Goal: Task Accomplishment & Management: Use online tool/utility

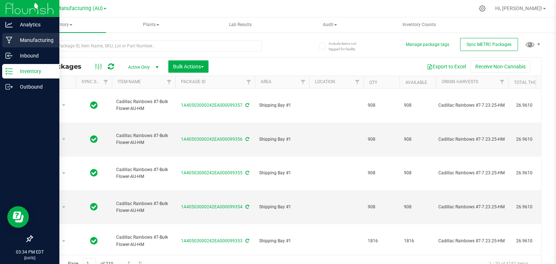
click at [11, 36] on div "Manufacturing" at bounding box center [30, 40] width 57 height 14
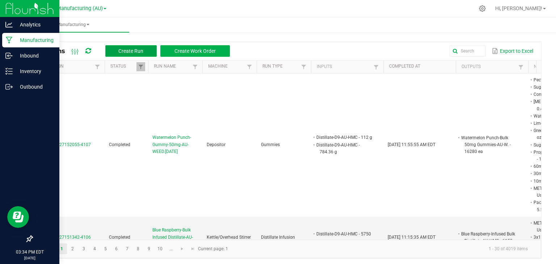
click at [142, 55] on button "Create Run" at bounding box center [130, 51] width 51 height 12
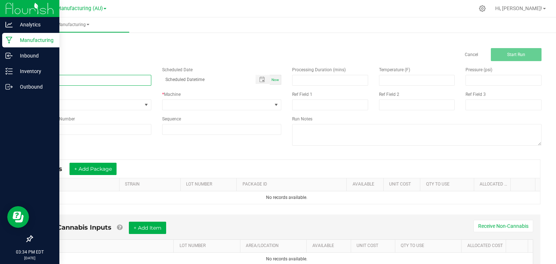
click at [74, 81] on input at bounding box center [91, 80] width 119 height 11
type input "MEP30 Brain Freeze-Bulk Live Resin-AU-HMC-8.27.25"
click at [97, 102] on span "None" at bounding box center [87, 105] width 110 height 10
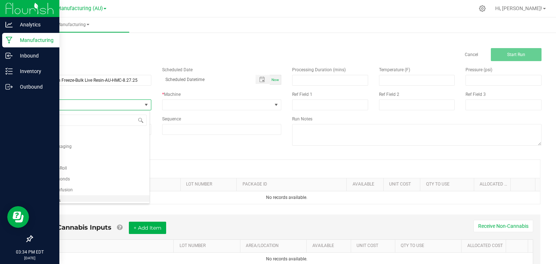
scroll to position [69, 0]
click at [49, 141] on span "Extraction" at bounding box center [47, 141] width 20 height 7
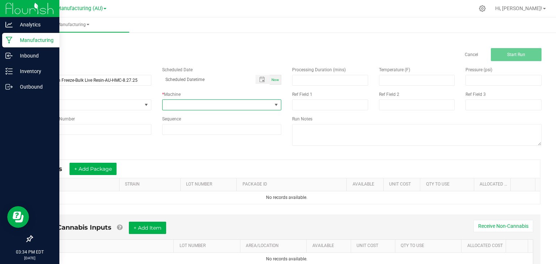
click at [181, 102] on span at bounding box center [218, 105] width 110 height 10
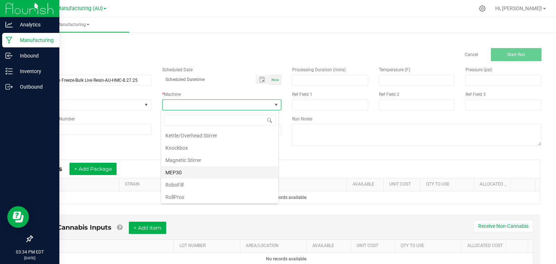
click at [181, 167] on li "MEP30" at bounding box center [219, 172] width 117 height 12
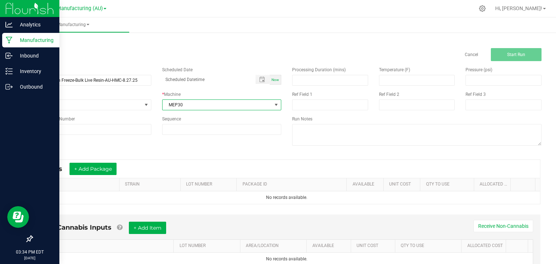
click at [273, 82] on div "Now" at bounding box center [276, 80] width 12 height 10
type input "[DATE] 3:34 PM"
click at [109, 166] on button "+ Add Package" at bounding box center [92, 169] width 47 height 12
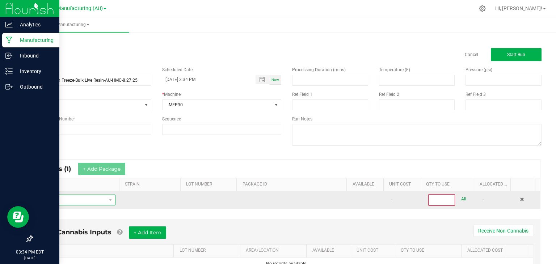
click at [84, 202] on span "NO DATA FOUND" at bounding box center [72, 200] width 68 height 10
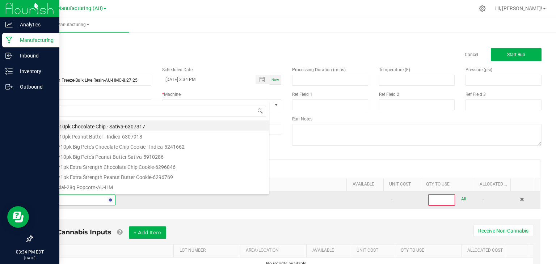
type input "Brain"
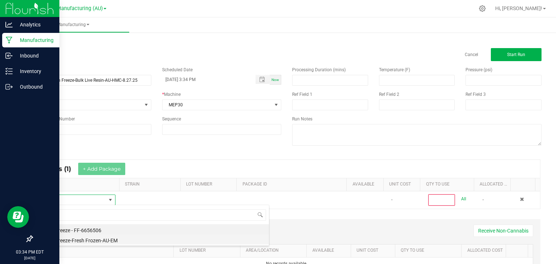
click at [92, 239] on li "Brain Freeze-Fresh Frozen-AU-EM" at bounding box center [153, 240] width 231 height 10
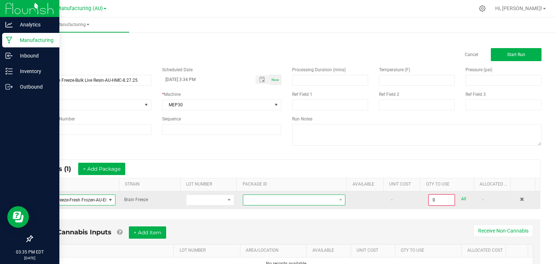
click at [291, 200] on span at bounding box center [289, 200] width 93 height 10
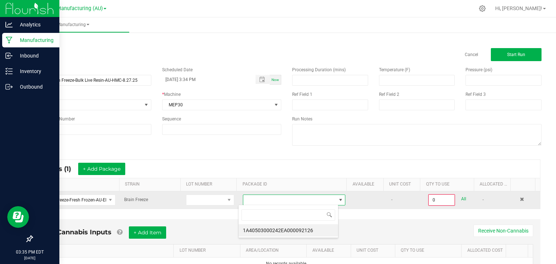
scroll to position [10, 100]
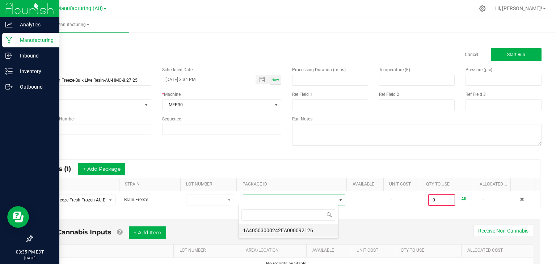
click at [287, 228] on li "1A40503000242EA000092126" at bounding box center [289, 230] width 100 height 12
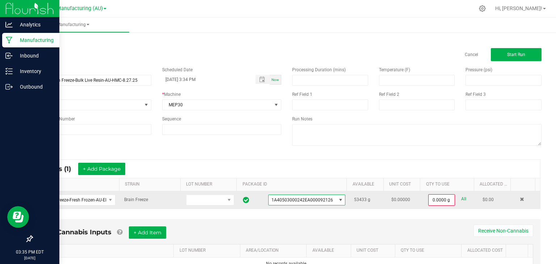
click at [461, 196] on link "All" at bounding box center [463, 199] width 5 height 10
type input "53433.0000 g"
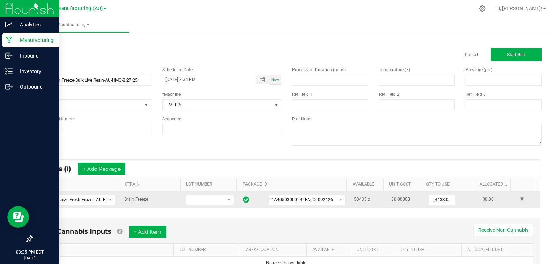
click at [333, 228] on div "Non-Cannabis Inputs + Add Item Receive Non-Cannabis" at bounding box center [286, 235] width 493 height 18
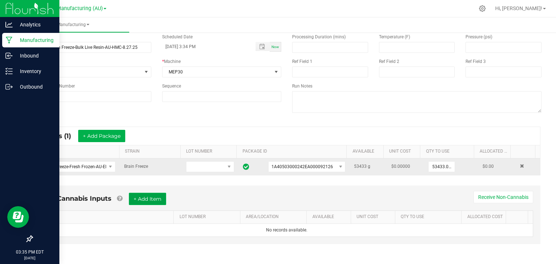
click at [147, 200] on button "+ Add Item" at bounding box center [147, 199] width 37 height 12
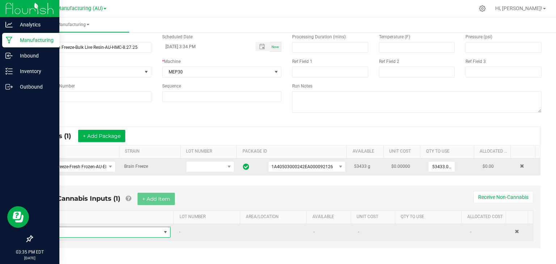
click at [101, 231] on span "NO DATA FOUND" at bounding box center [103, 232] width 116 height 10
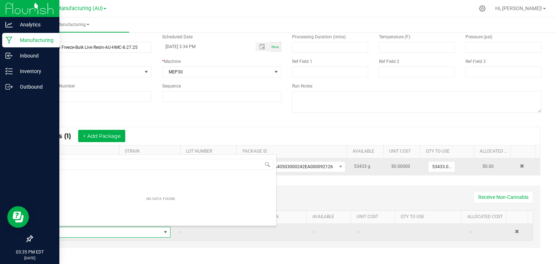
scroll to position [10, 121]
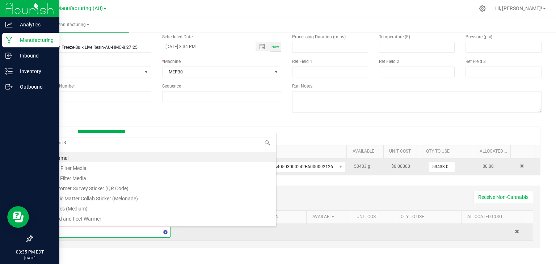
type input "METRC"
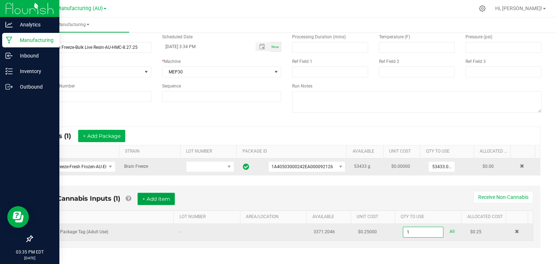
type input "1 ea"
click at [158, 202] on button "+ Add Item" at bounding box center [156, 199] width 37 height 12
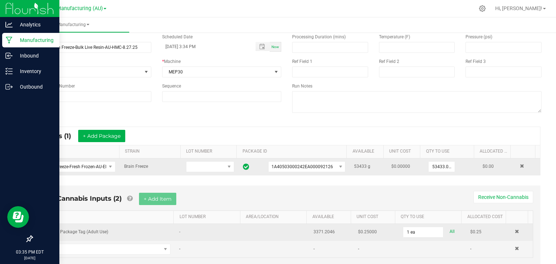
scroll to position [54, 0]
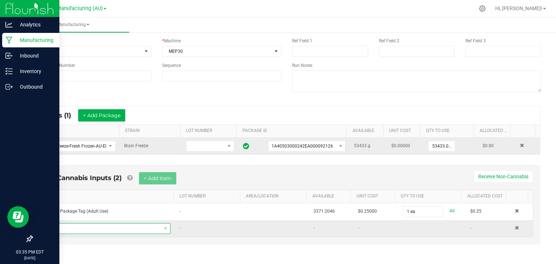
click at [103, 227] on span "NO DATA FOUND" at bounding box center [103, 229] width 116 height 10
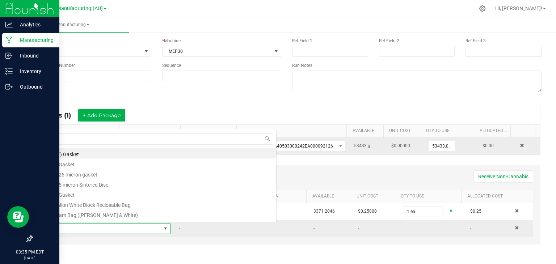
scroll to position [10, 121]
type input "3x1"
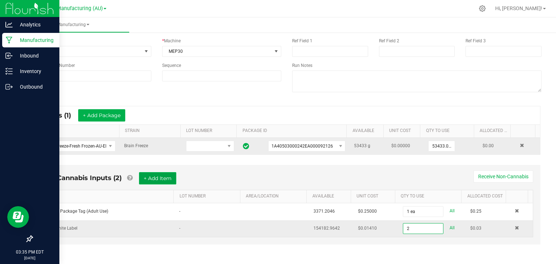
type input "2 ea"
click at [158, 184] on button "+ Add Item" at bounding box center [157, 178] width 37 height 12
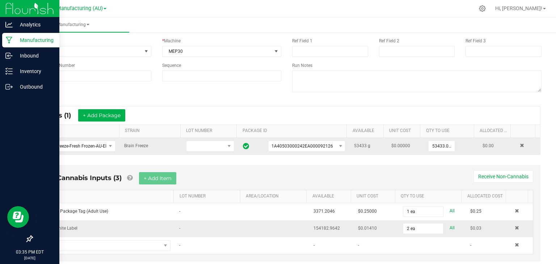
scroll to position [70, 0]
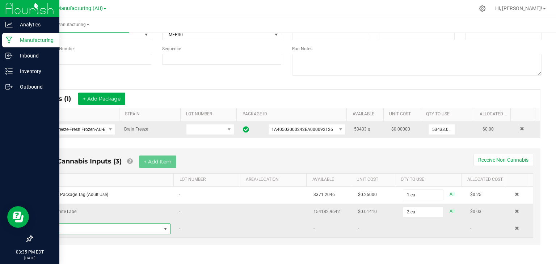
click at [59, 229] on span "NO DATA FOUND" at bounding box center [103, 229] width 116 height 10
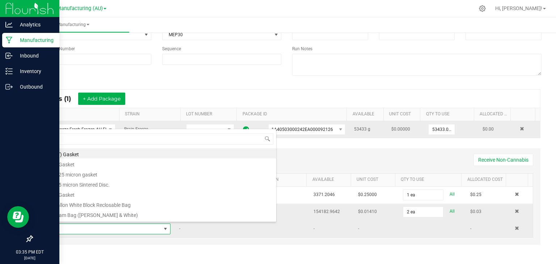
scroll to position [10, 121]
type input "C"
type input "CRY"
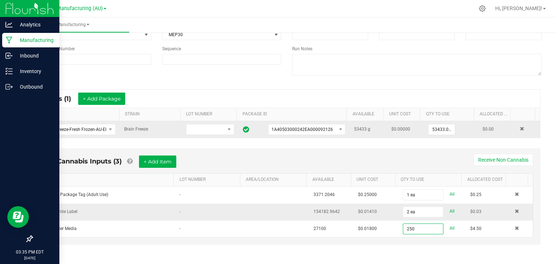
type input "250.0000 kg"
click at [227, 158] on div "Non-Cannabis Inputs (3) + Add Item Receive Non-Cannabis" at bounding box center [286, 165] width 493 height 18
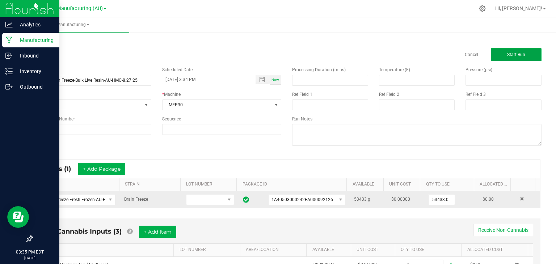
click at [510, 54] on span "Start Run" at bounding box center [516, 54] width 18 height 5
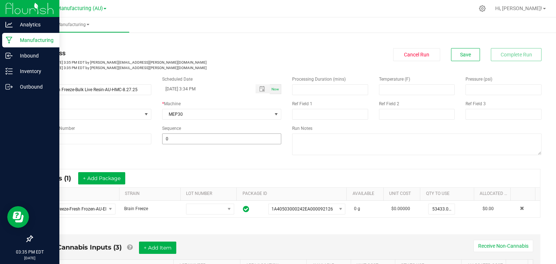
scroll to position [212, 0]
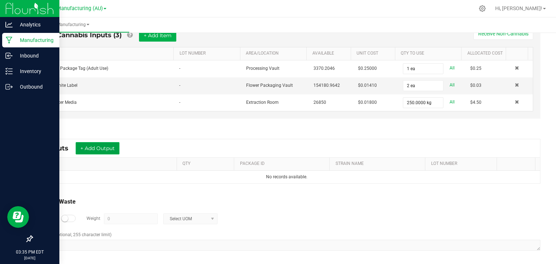
click at [97, 144] on button "+ Add Output" at bounding box center [98, 148] width 44 height 12
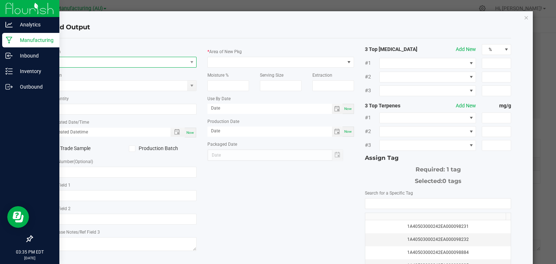
click at [91, 62] on span "NO DATA FOUND" at bounding box center [119, 62] width 137 height 10
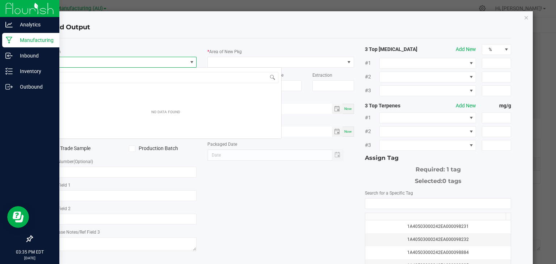
scroll to position [10, 145]
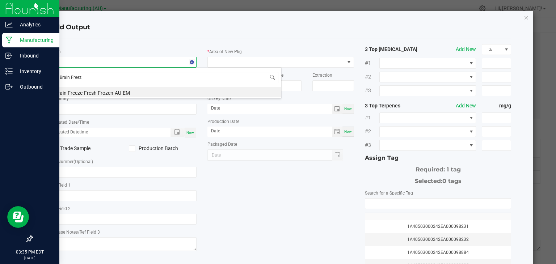
type input "Brain Freeze"
click at [524, 17] on icon "button" at bounding box center [526, 17] width 5 height 9
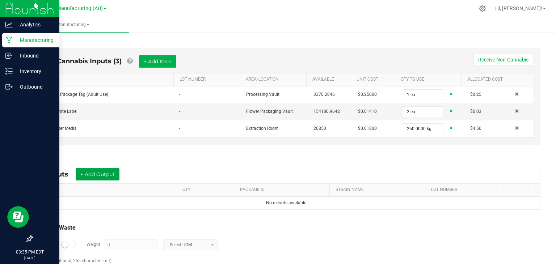
scroll to position [200, 0]
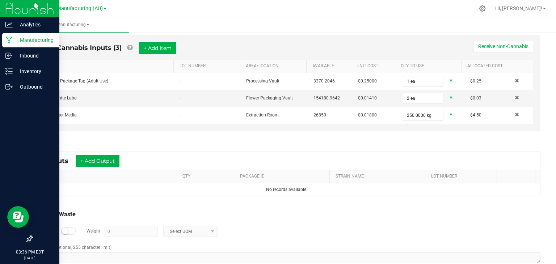
click at [507, 219] on div "Log Waste? Weight 0 Select UOM" at bounding box center [286, 231] width 507 height 25
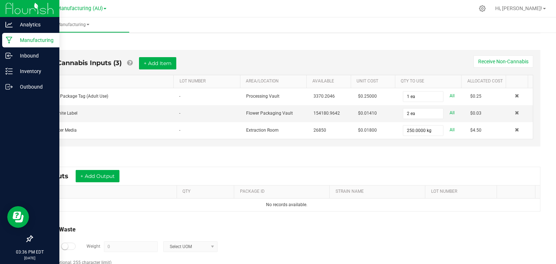
scroll to position [212, 0]
